Goal: Information Seeking & Learning: Find specific fact

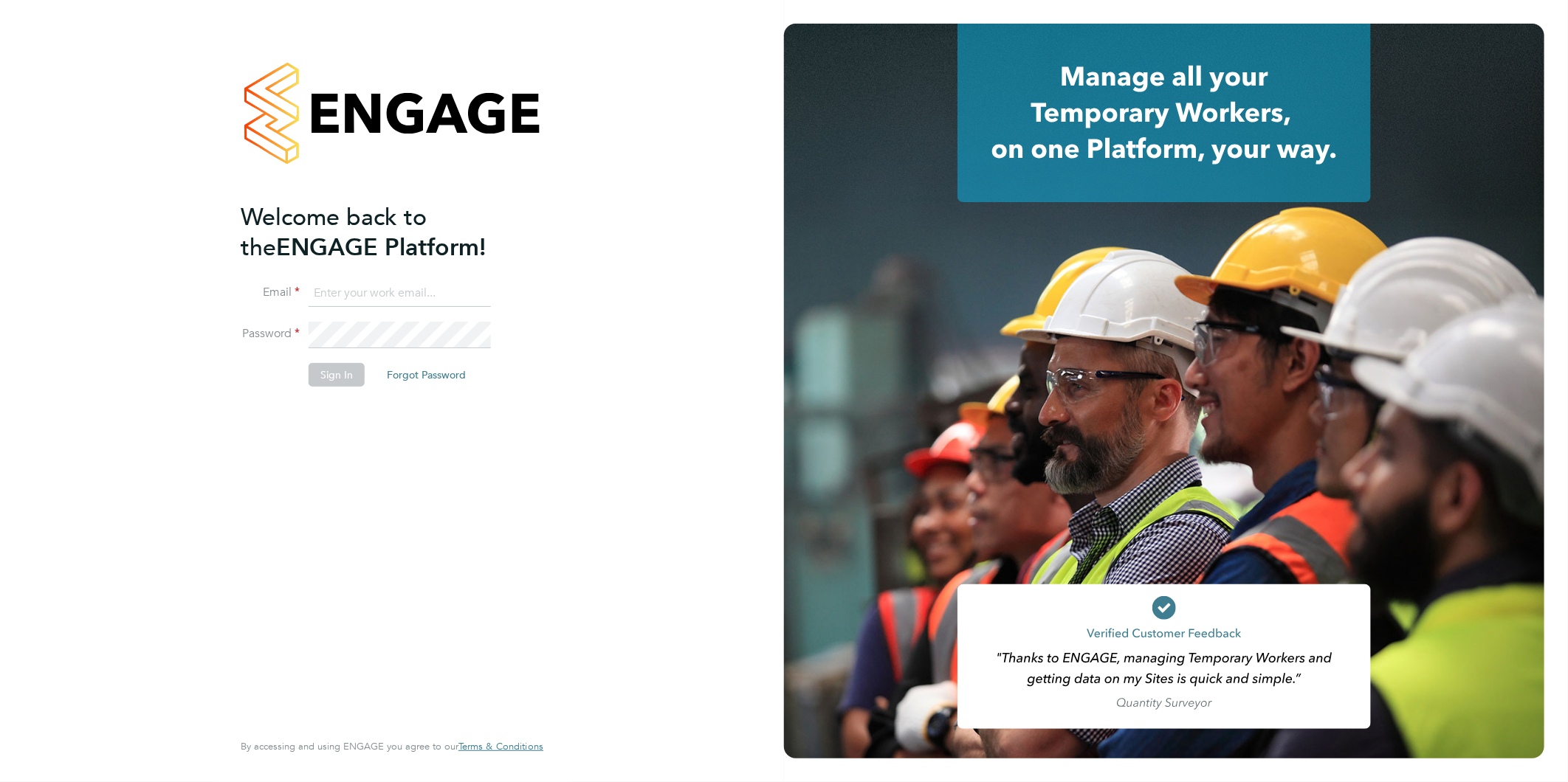
type input "nsc@deltaforcegroup.co.uk"
click at [306, 372] on li "Sign In Forgot Password" at bounding box center [384, 382] width 288 height 38
click at [325, 374] on button "Sign In" at bounding box center [336, 375] width 56 height 24
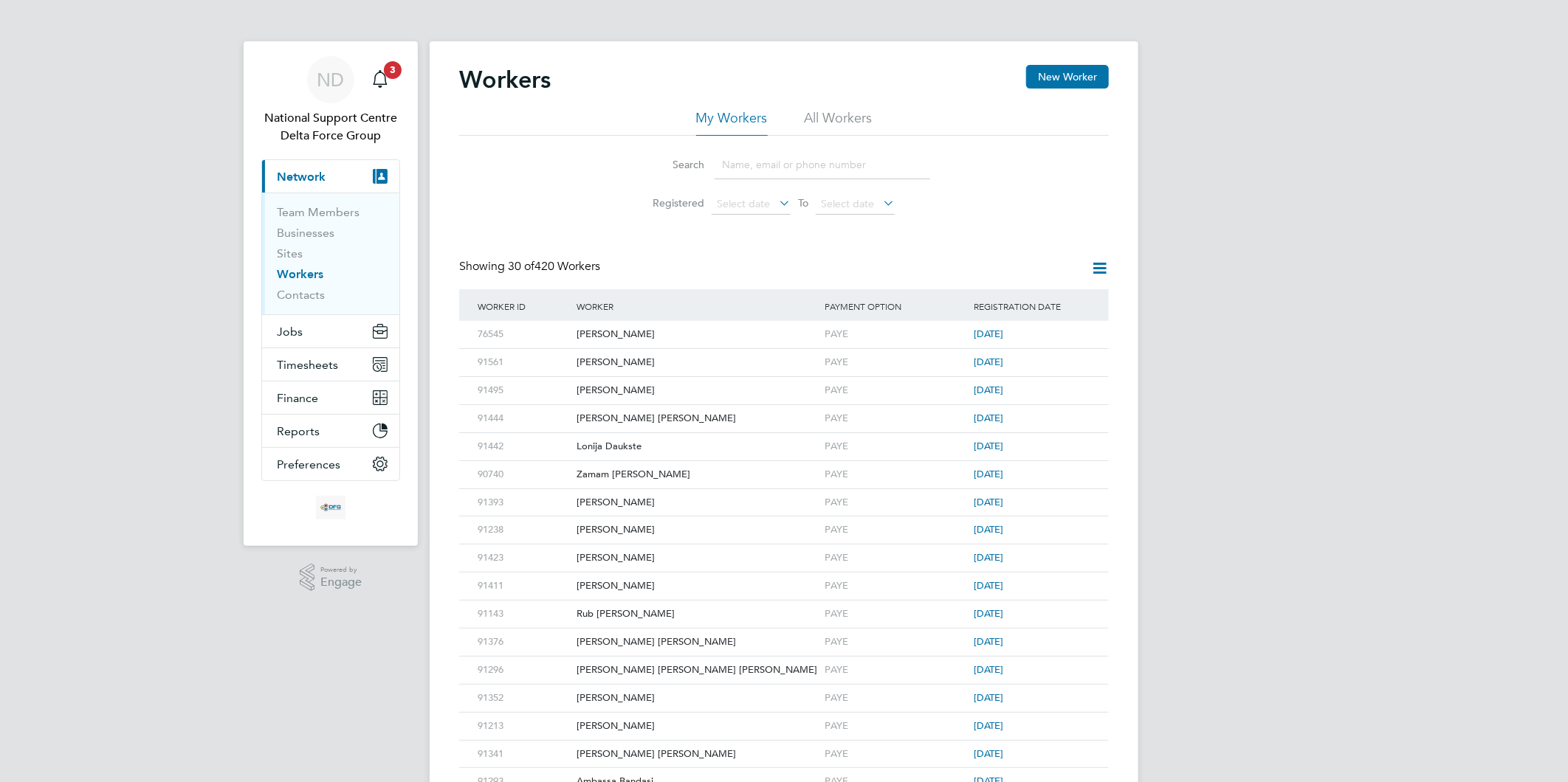
click at [758, 173] on input at bounding box center [822, 165] width 216 height 29
paste input "89627"
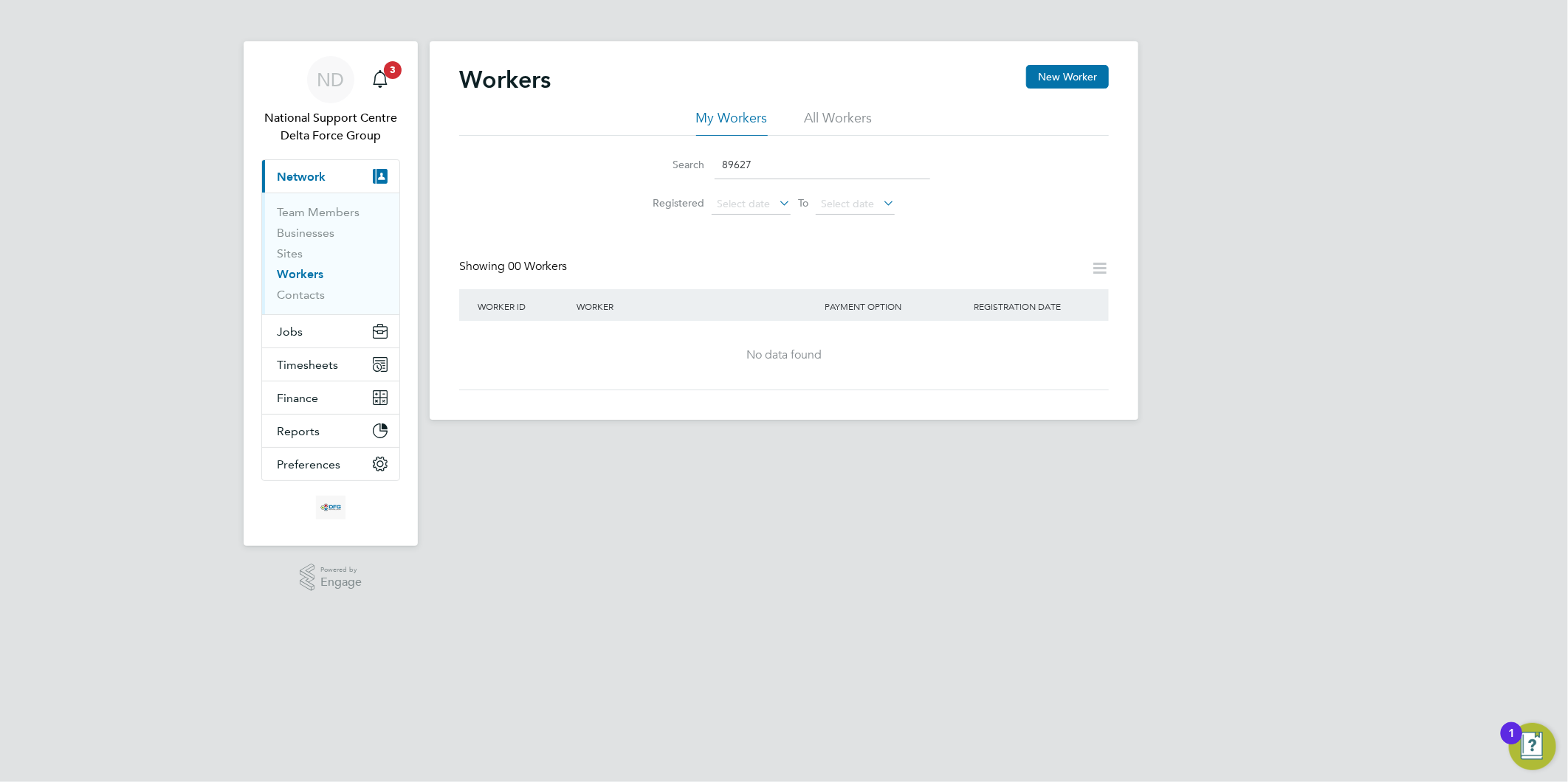
click at [727, 170] on input "89627" at bounding box center [822, 165] width 216 height 29
paste input "[PERSON_NAME]"
type input "[PERSON_NAME]"
